Goal: Find specific page/section: Find specific page/section

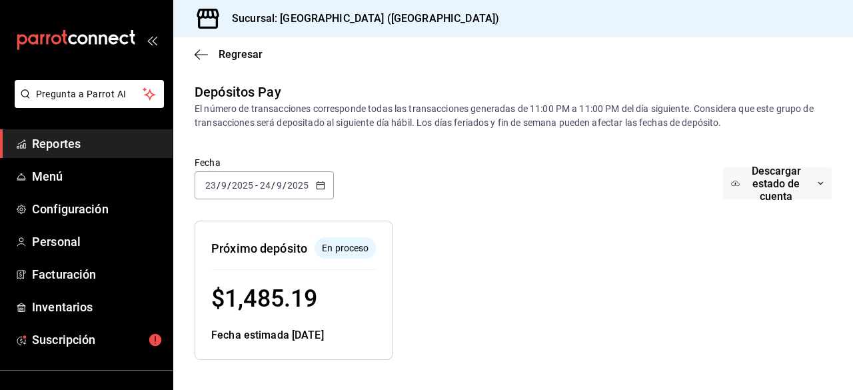
click at [209, 45] on div "Regresar" at bounding box center [513, 54] width 680 height 34
click at [237, 48] on span "Regresar" at bounding box center [241, 54] width 44 height 13
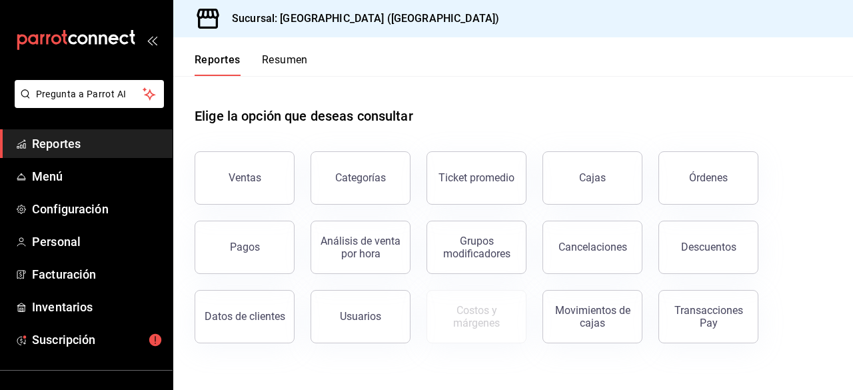
click at [279, 41] on div "Reportes Resumen" at bounding box center [240, 56] width 135 height 39
click at [285, 58] on button "Resumen" at bounding box center [285, 64] width 46 height 23
